Goal: Entertainment & Leisure: Consume media (video, audio)

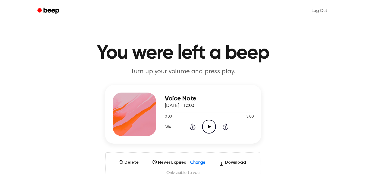
click at [208, 126] on icon at bounding box center [209, 127] width 3 height 4
click at [208, 123] on icon "Play Audio" at bounding box center [209, 127] width 14 height 14
click at [209, 127] on icon at bounding box center [209, 127] width 3 height 4
click at [210, 126] on icon "Play Audio" at bounding box center [209, 127] width 14 height 14
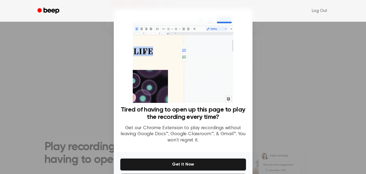
scroll to position [105, 0]
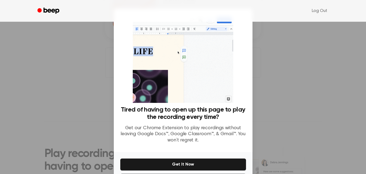
click at [320, 91] on div at bounding box center [183, 87] width 366 height 174
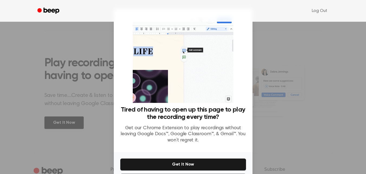
scroll to position [230, 0]
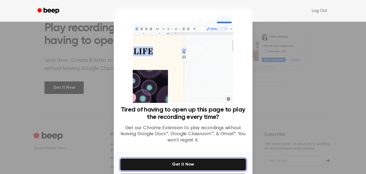
click at [182, 165] on button "Get It Now" at bounding box center [183, 164] width 126 height 12
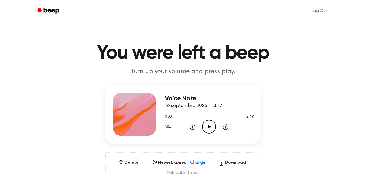
click at [209, 124] on icon "Play Audio" at bounding box center [209, 127] width 14 height 14
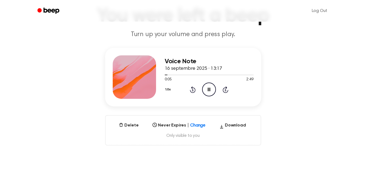
scroll to position [55, 0]
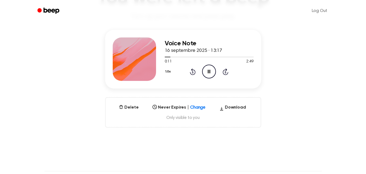
click at [207, 70] on icon "Pause Audio" at bounding box center [209, 72] width 14 height 14
click at [212, 68] on icon "Play Audio" at bounding box center [209, 72] width 14 height 14
drag, startPoint x: 169, startPoint y: 56, endPoint x: 155, endPoint y: 55, distance: 14.1
click at [155, 55] on div "Voice Note 16 septembre 2025 · 13:17 0:12 2:49 Your browser does not support th…" at bounding box center [183, 59] width 156 height 59
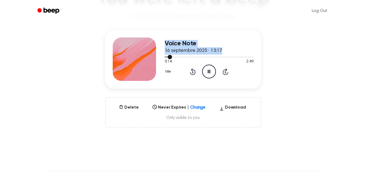
click at [165, 57] on div at bounding box center [169, 57] width 8 height 1
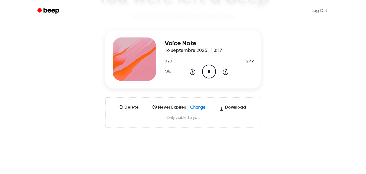
click at [210, 67] on icon "Pause Audio" at bounding box center [209, 72] width 14 height 14
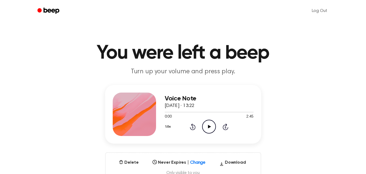
click at [208, 126] on icon "Play Audio" at bounding box center [209, 127] width 14 height 14
click at [210, 131] on icon "Play Audio" at bounding box center [209, 127] width 14 height 14
click at [210, 125] on icon at bounding box center [209, 127] width 2 height 4
click at [64, 68] on header "You were left a beep Turn up your volume and press play." at bounding box center [183, 59] width 353 height 33
click at [206, 124] on icon "Play Audio" at bounding box center [209, 127] width 14 height 14
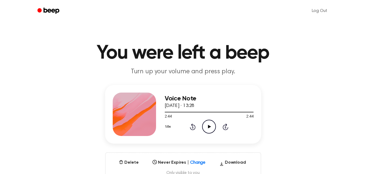
click at [210, 125] on icon "Play Audio" at bounding box center [209, 127] width 14 height 14
